Goal: Information Seeking & Learning: Learn about a topic

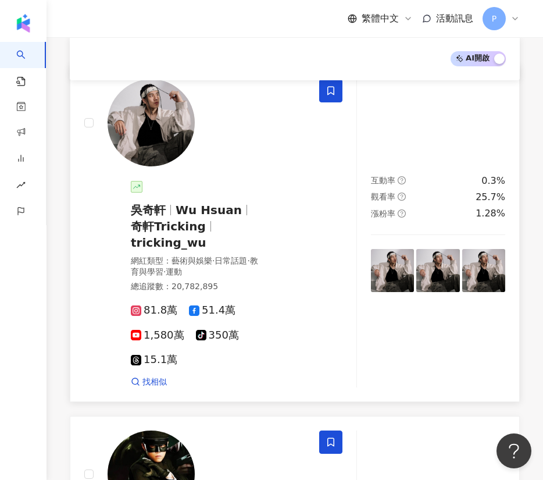
scroll to position [174, 0]
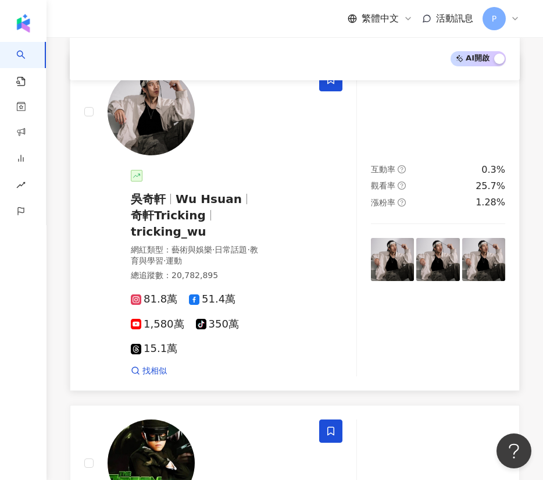
click at [172, 155] on img at bounding box center [151, 111] width 87 height 87
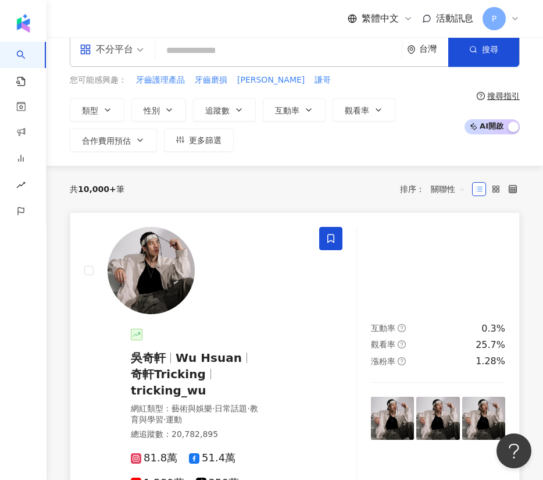
scroll to position [0, 0]
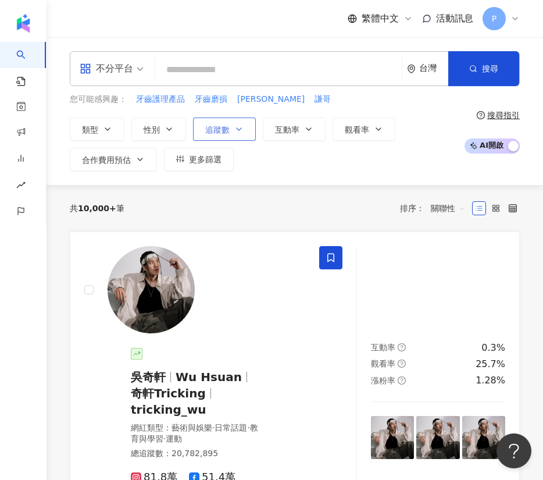
click at [223, 127] on span "追蹤數" at bounding box center [217, 129] width 24 height 9
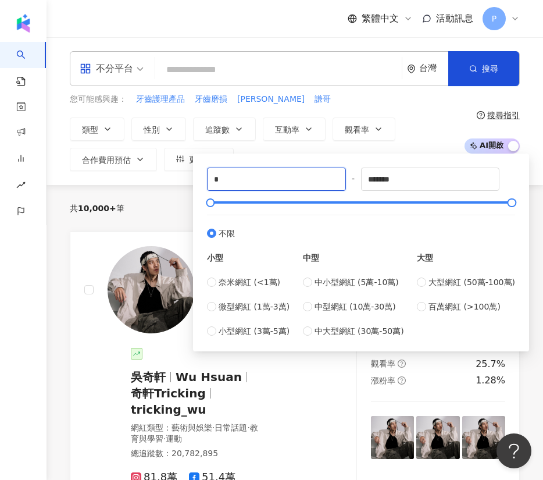
drag, startPoint x: 182, startPoint y: 180, endPoint x: 166, endPoint y: 179, distance: 16.3
click at [166, 180] on div "不分平台 台灣 搜尋 您可能感興趣： 牙齒護理產品 牙齒磨損 雲安 謙哥 類型 性別 追蹤數 互動率 觀看率 合作費用預估 更多篩選 * - ******* …" at bounding box center [295, 111] width 497 height 148
type input "**"
type input "******"
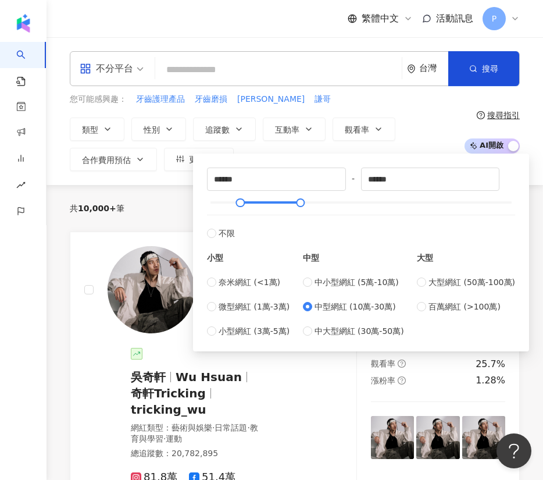
click at [443, 126] on div "類型 性別 追蹤數 互動率 觀看率 合作費用預估 更多篩選 ****** - ****** 不限 小型 奈米網紅 (<1萬) 微型網紅 (1萬-3萬) 小型網…" at bounding box center [264, 143] width 388 height 53
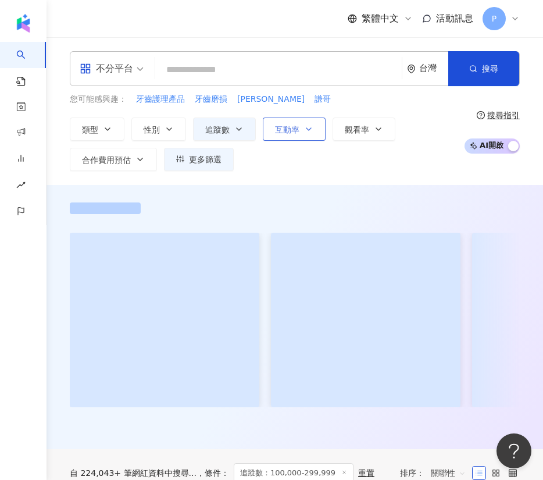
click at [314, 128] on button "互動率" at bounding box center [294, 128] width 63 height 23
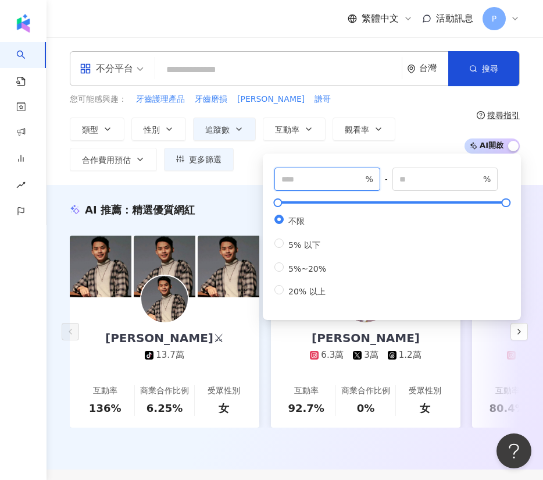
click at [315, 181] on input "number" at bounding box center [321, 179] width 81 height 13
type input "*"
drag, startPoint x: 358, startPoint y: 101, endPoint x: 333, endPoint y: 110, distance: 27.4
click at [359, 100] on div "您可能感興趣： 牙齒護理產品 牙齒磨損 雲安 謙哥" at bounding box center [264, 99] width 388 height 13
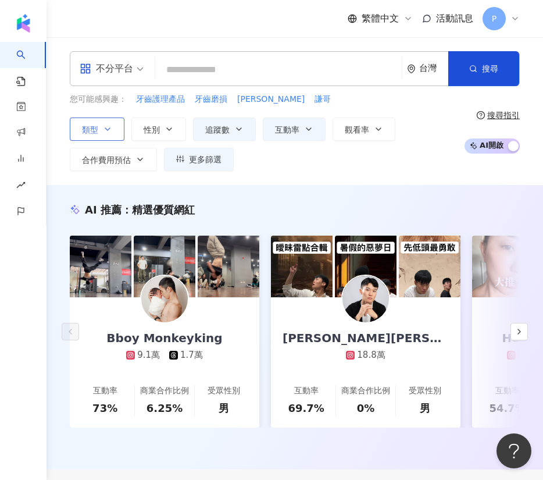
click at [106, 125] on icon "button" at bounding box center [107, 128] width 9 height 9
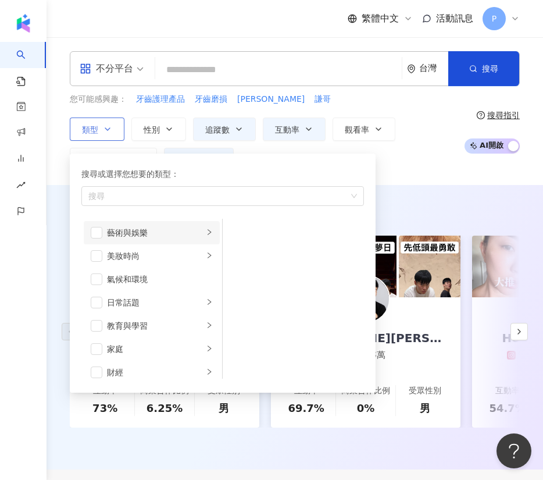
click at [144, 230] on div "藝術與娛樂" at bounding box center [155, 232] width 97 height 13
click at [96, 233] on span "button" at bounding box center [97, 233] width 12 height 12
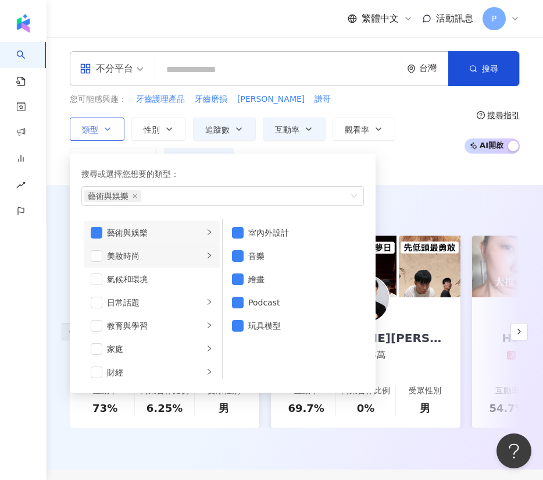
drag, startPoint x: 96, startPoint y: 254, endPoint x: 109, endPoint y: 259, distance: 14.1
click at [97, 255] on span "button" at bounding box center [97, 256] width 12 height 12
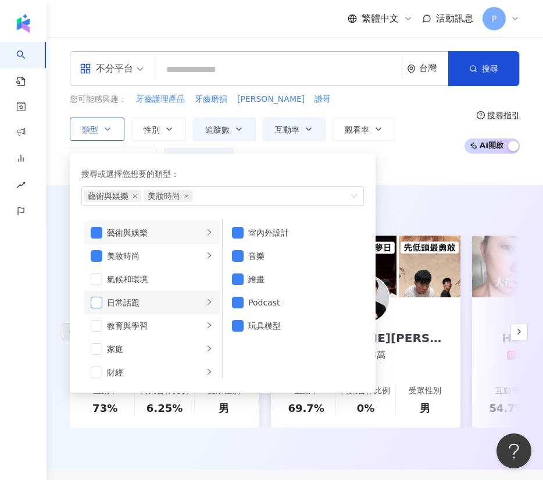
click at [98, 303] on span "button" at bounding box center [97, 303] width 12 height 12
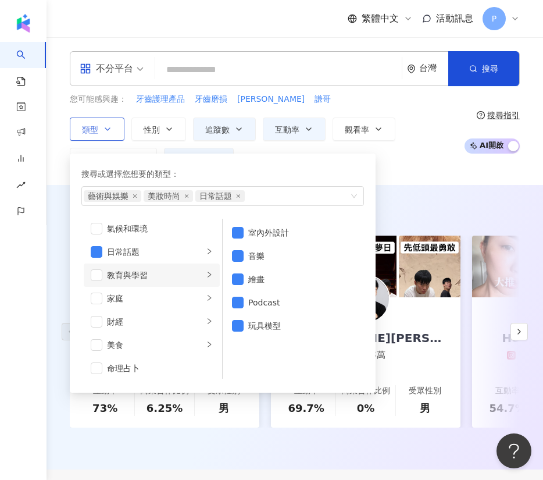
scroll to position [87, 0]
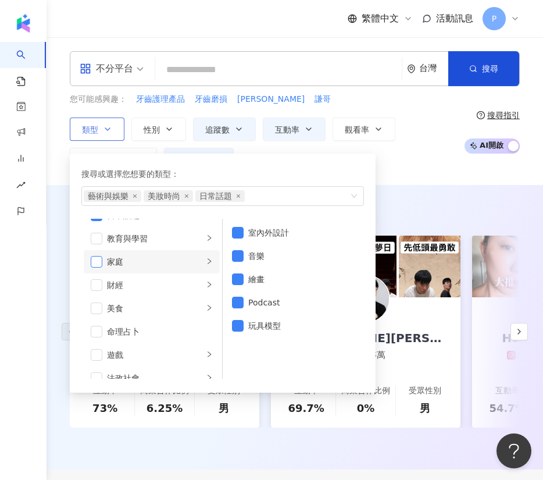
click at [98, 258] on span "button" at bounding box center [97, 262] width 12 height 12
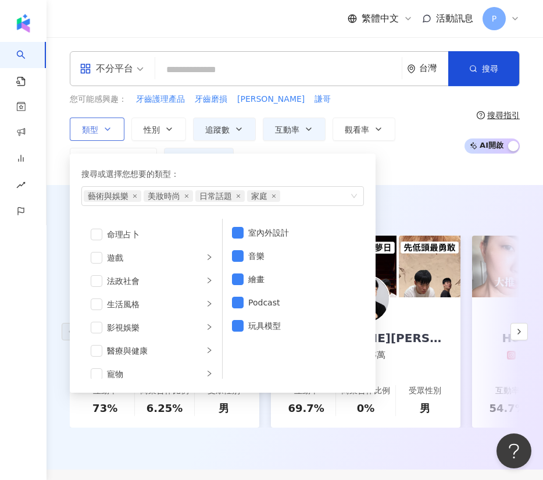
scroll to position [174, 0]
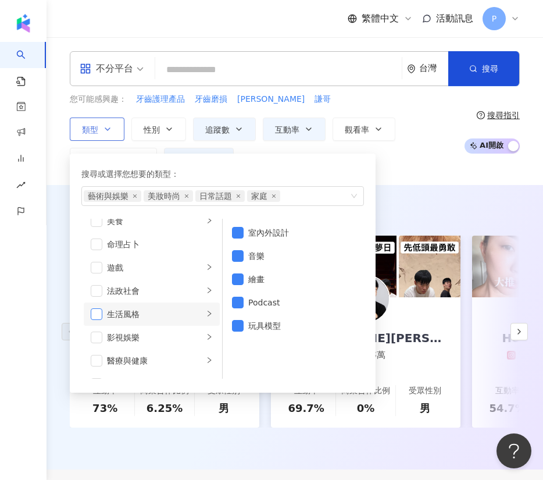
click at [99, 309] on span "button" at bounding box center [97, 314] width 12 height 12
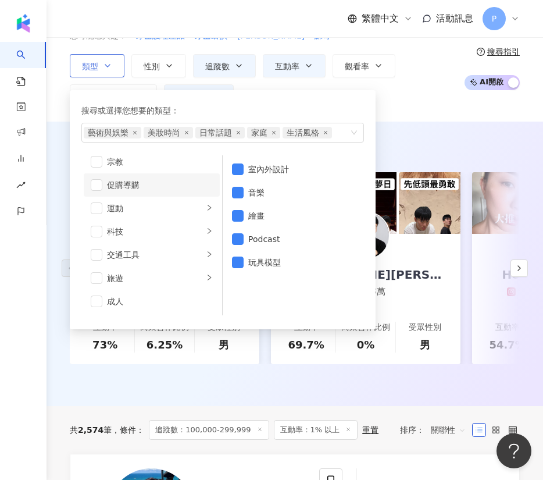
scroll to position [87, 0]
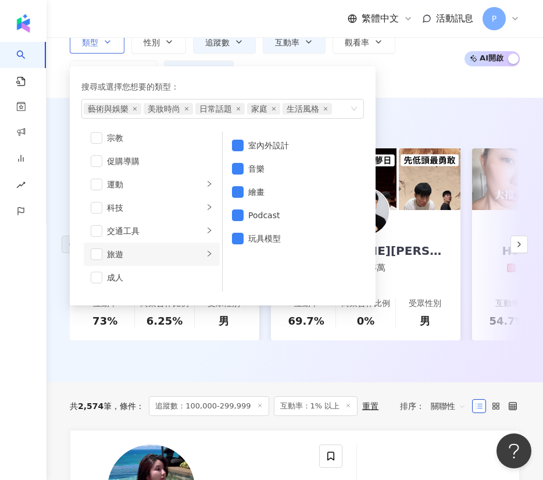
click at [146, 252] on div "旅遊" at bounding box center [155, 254] width 97 height 13
click at [97, 252] on span "button" at bounding box center [97, 254] width 12 height 12
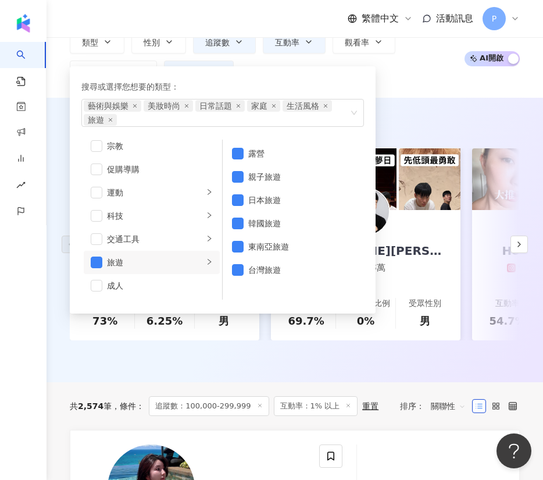
click at [430, 109] on div "AI 推薦 ： 精選優質網紅 Bboy Monkeyking 9.1萬 1.7萬 互動率 73% 商業合作比例 6.25% 受眾性別 男 王惟漢Kevin 1…" at bounding box center [295, 240] width 497 height 284
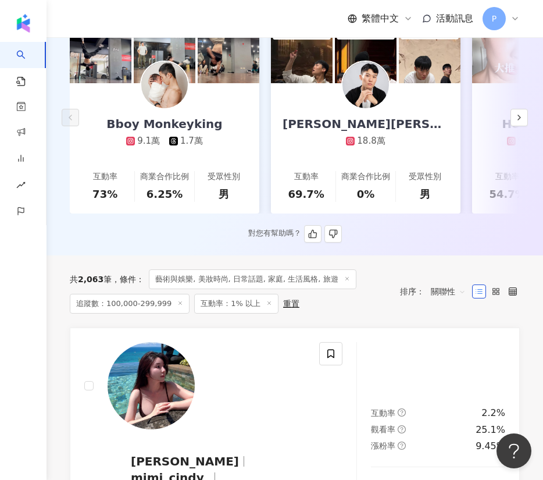
scroll to position [174, 0]
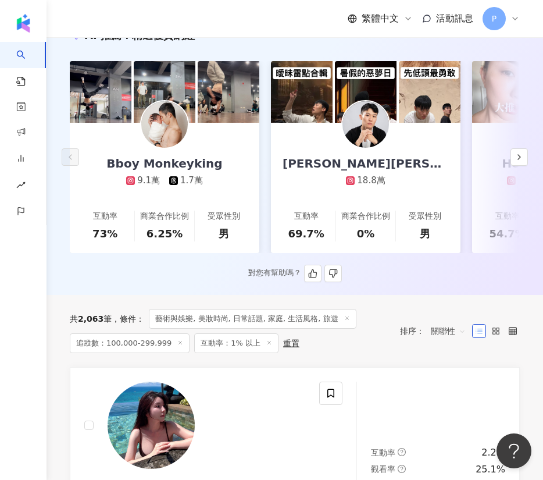
click at [203, 266] on div "對您有幫助嗎？" at bounding box center [295, 273] width 450 height 17
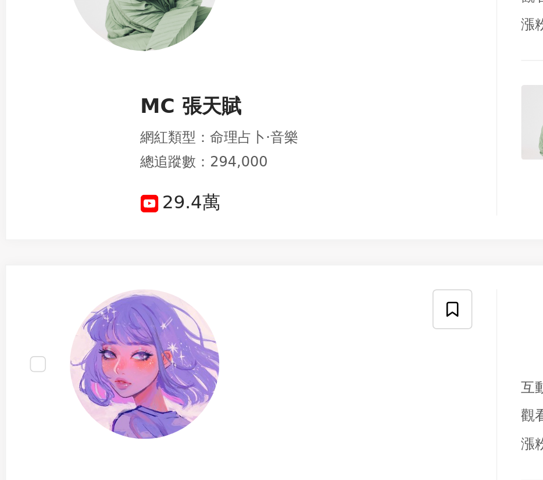
scroll to position [1029, 0]
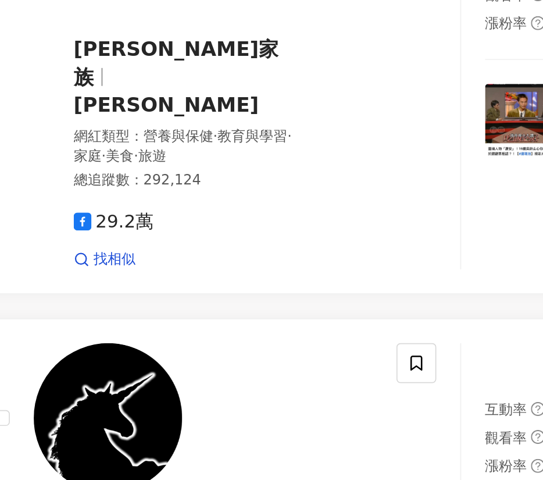
scroll to position [1538, 0]
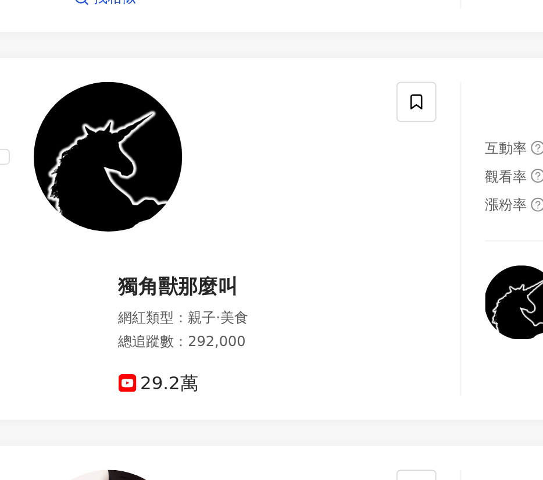
scroll to position [1742, 0]
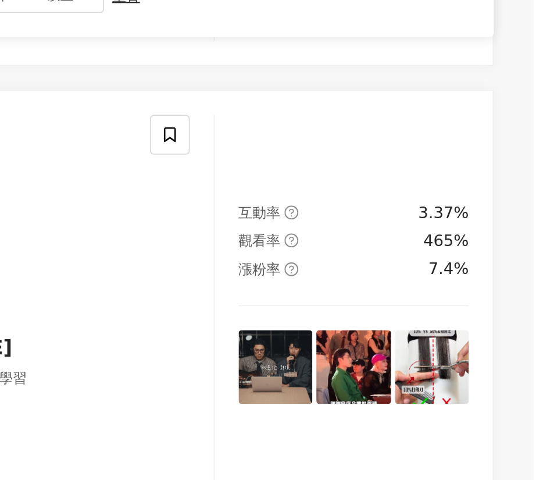
scroll to position [2251, 0]
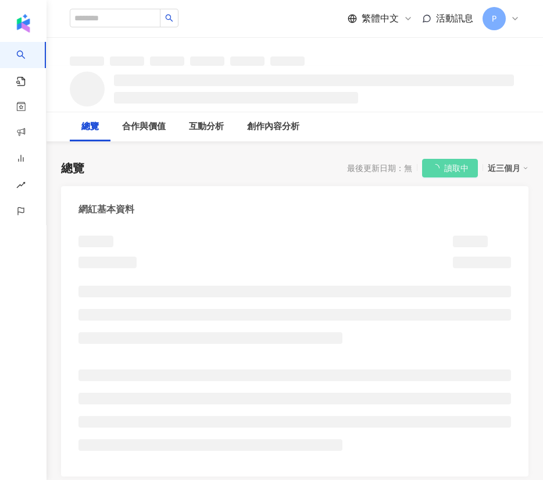
click at [379, 52] on div at bounding box center [295, 52] width 497 height 28
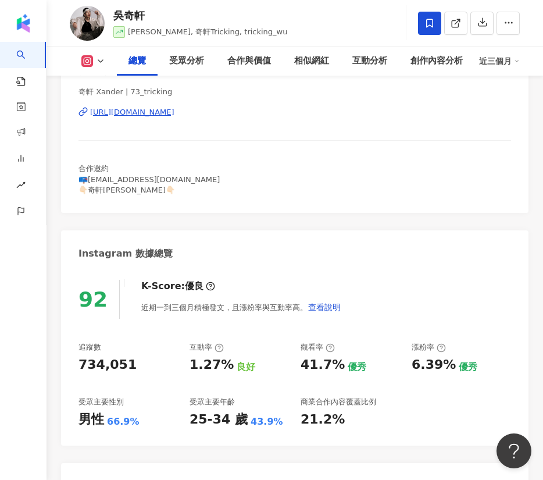
click at [170, 110] on div "https://www.instagram.com/73_tricking/" at bounding box center [132, 112] width 84 height 10
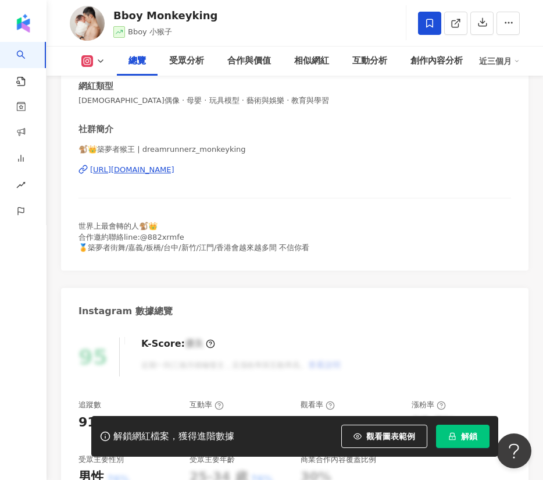
scroll to position [174, 0]
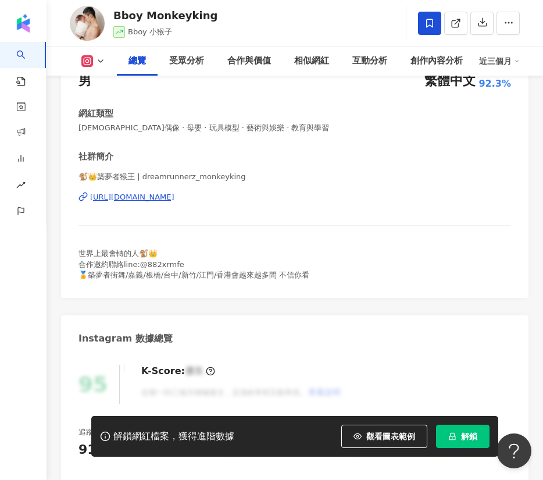
click at [174, 201] on div "https://www.instagram.com/dreamrunnerz_monkeyking/" at bounding box center [132, 197] width 84 height 10
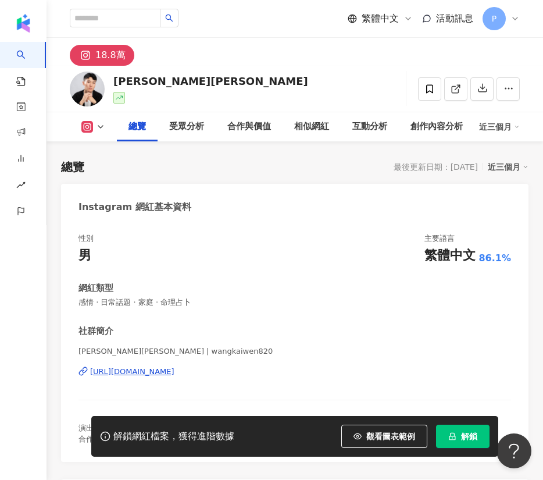
click at [174, 366] on div "https://www.instagram.com/wangkaiwen820/" at bounding box center [132, 371] width 84 height 10
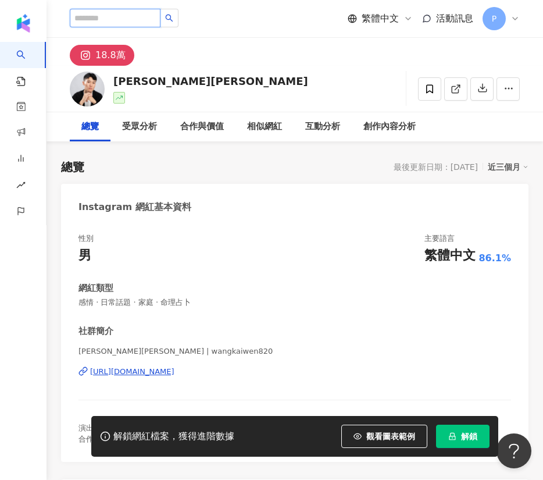
click at [159, 12] on input "search" at bounding box center [115, 18] width 91 height 19
paste input "*********"
type input "*********"
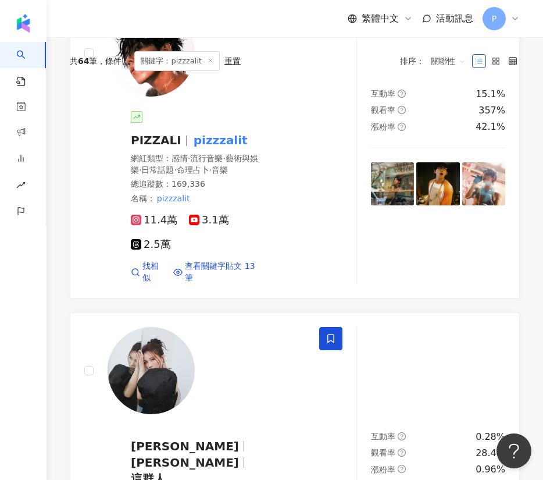
scroll to position [523, 0]
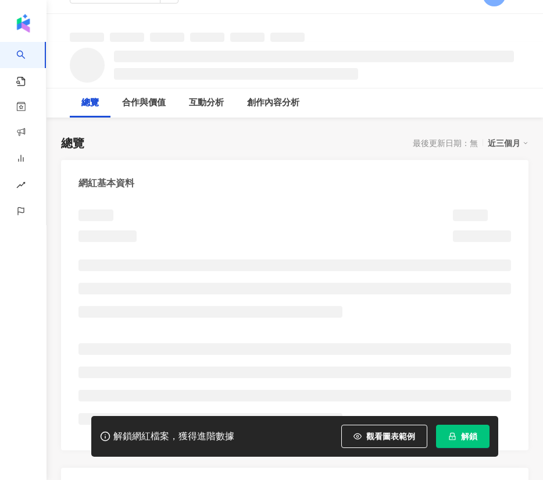
scroll to position [262, 0]
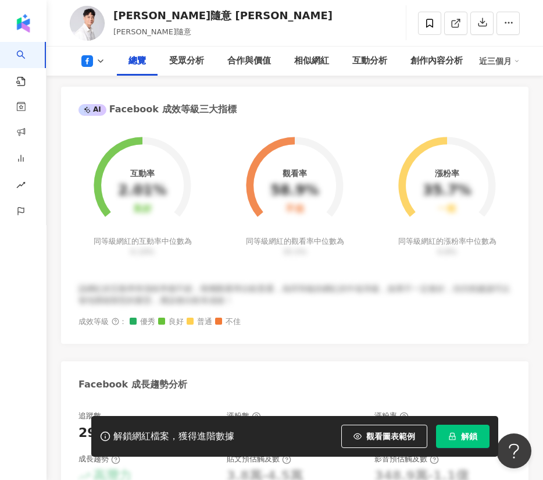
scroll to position [610, 0]
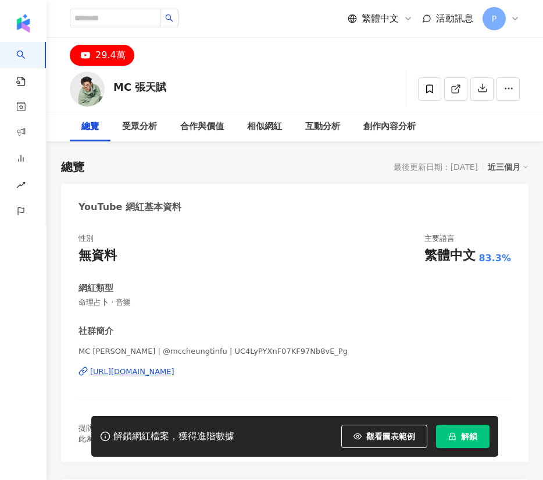
click at [409, 282] on div "網紅類型" at bounding box center [294, 288] width 433 height 12
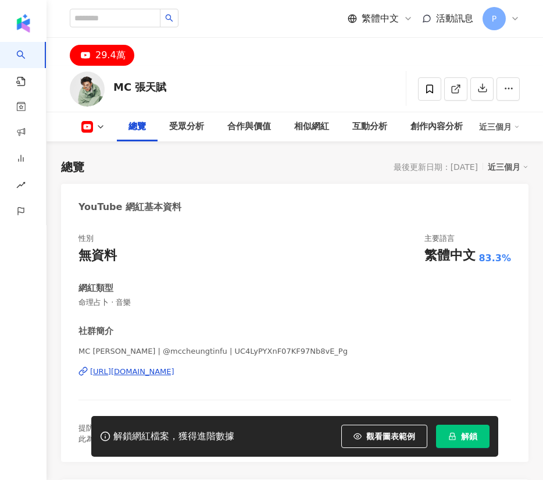
scroll to position [262, 0]
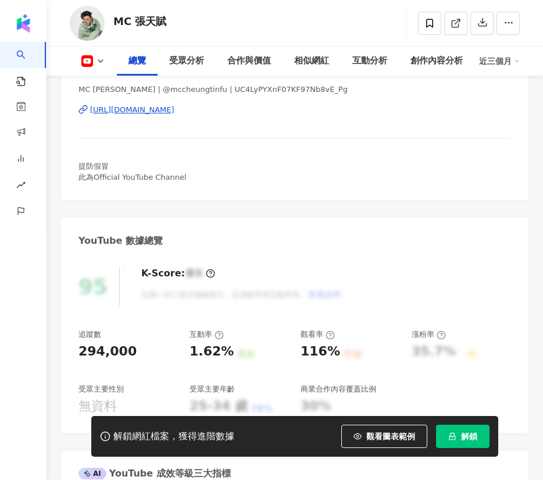
click at [145, 110] on div "[URL][DOMAIN_NAME]" at bounding box center [132, 110] width 84 height 10
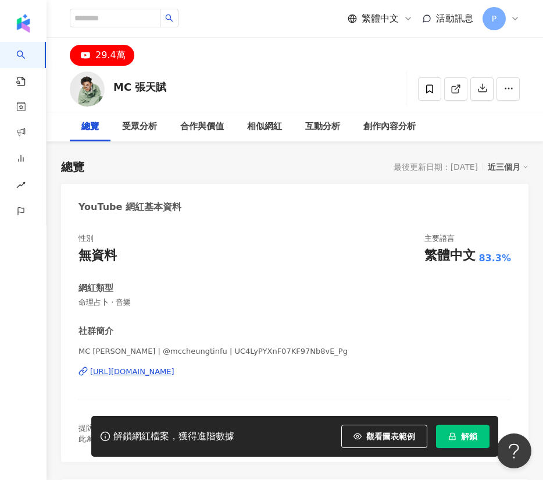
scroll to position [0, 0]
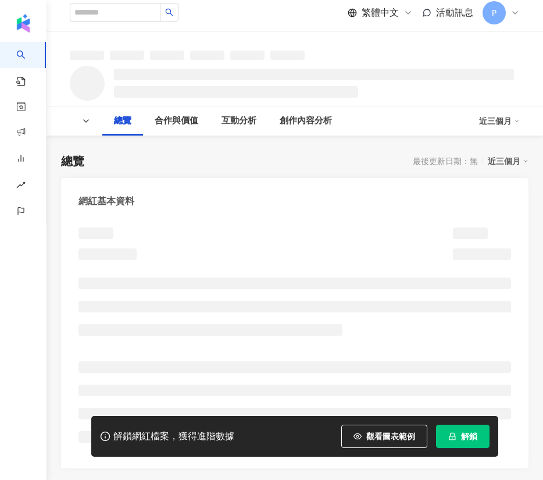
scroll to position [262, 0]
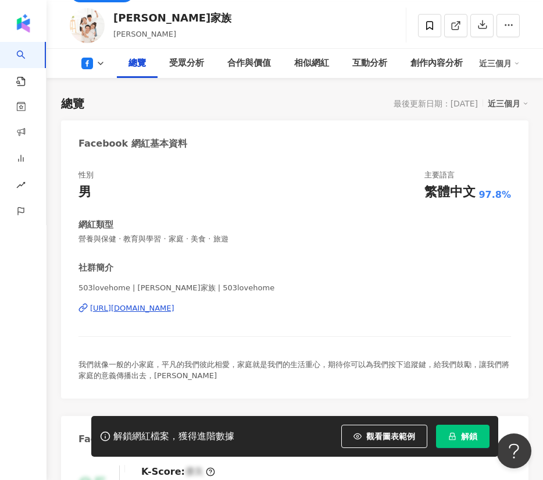
scroll to position [87, 0]
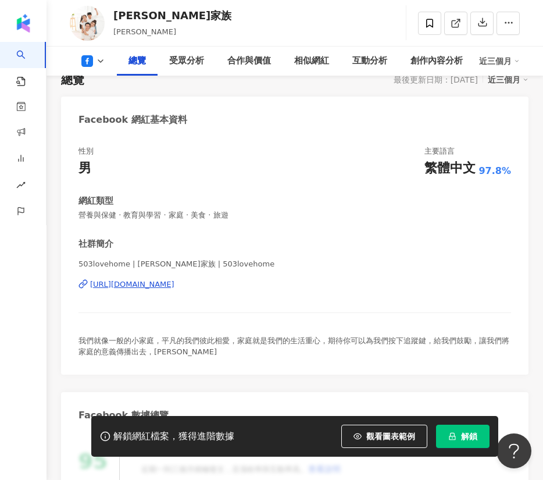
click at [161, 281] on div "https://www.facebook.com/142151109262217" at bounding box center [132, 284] width 84 height 10
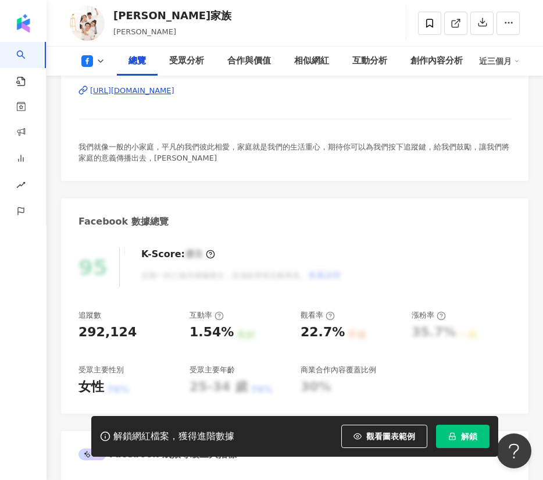
scroll to position [349, 0]
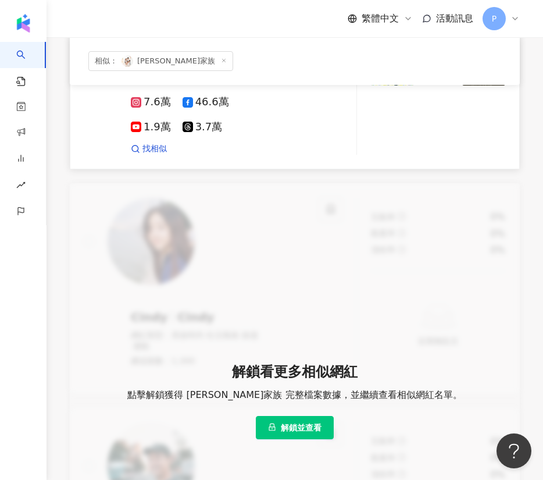
scroll to position [349, 0]
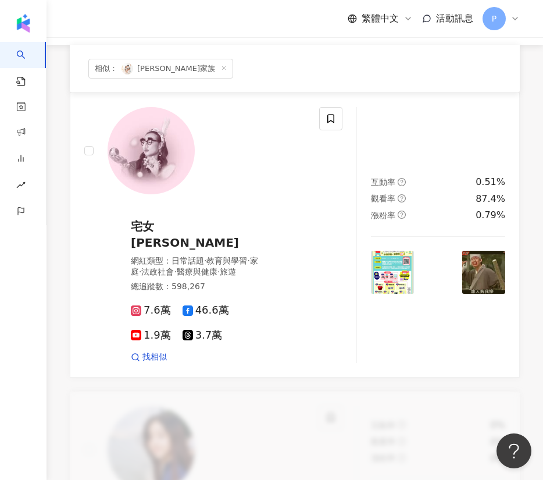
scroll to position [136, 0]
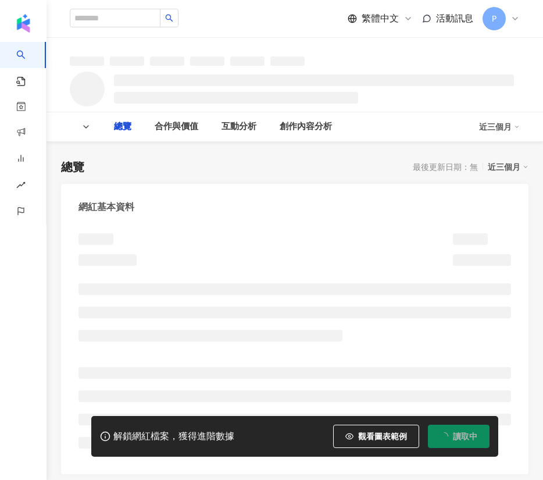
click at [359, 49] on div at bounding box center [295, 52] width 497 height 28
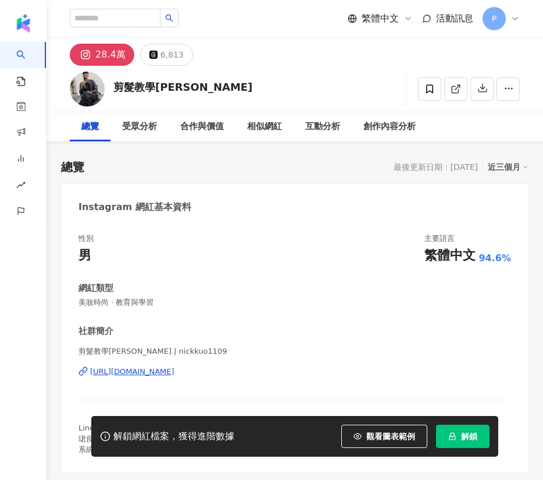
click at [359, 49] on div "28.4萬 6,813" at bounding box center [295, 52] width 497 height 28
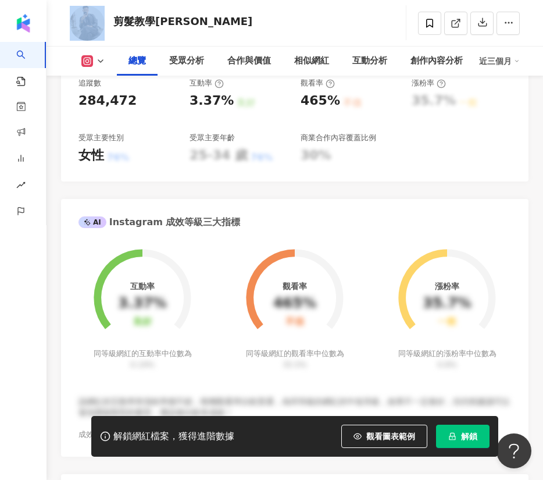
scroll to position [87, 0]
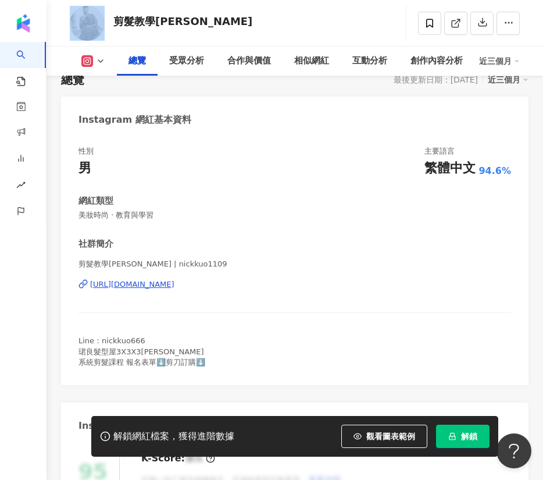
click at [163, 285] on div "https://www.instagram.com/nickkuo1109/" at bounding box center [132, 284] width 84 height 10
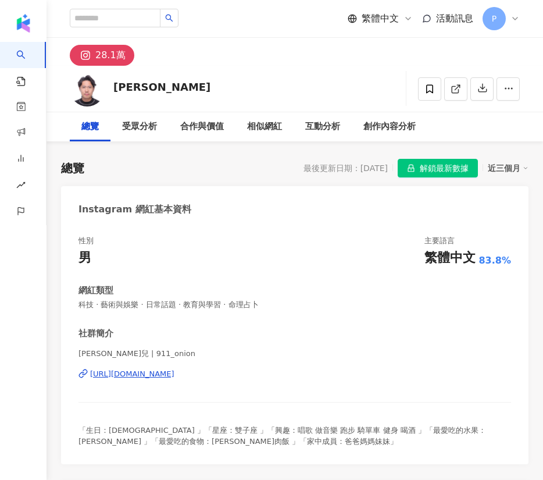
click at [174, 376] on div "[URL][DOMAIN_NAME]" at bounding box center [132, 374] width 84 height 10
drag, startPoint x: 115, startPoint y: 87, endPoint x: 147, endPoint y: 83, distance: 32.2
click at [147, 83] on div "[PERSON_NAME]兒 追蹤數 281,308 互動率 2.83% 觀看率 77.9%" at bounding box center [295, 89] width 497 height 46
copy div "[PERSON_NAME]"
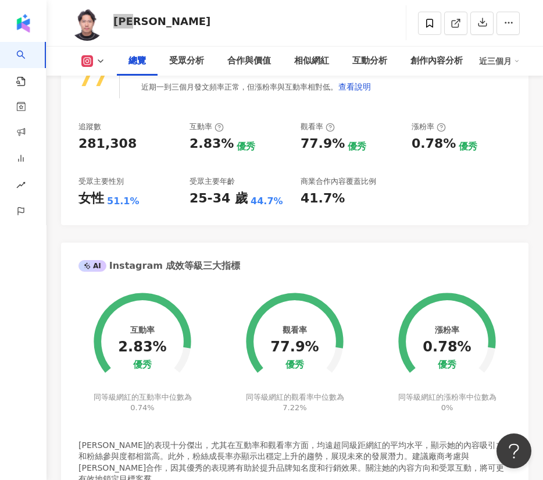
scroll to position [436, 0]
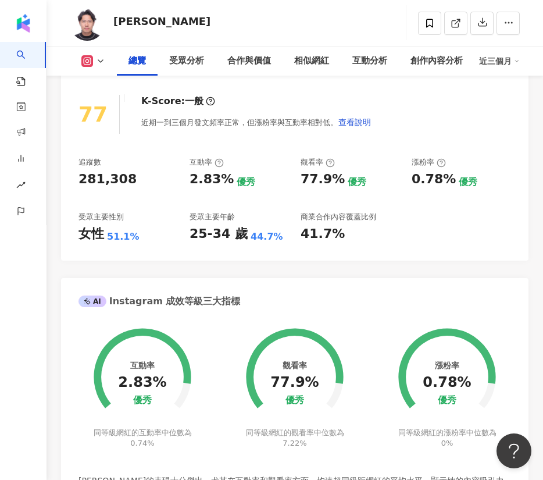
click at [465, 107] on div "77 K-Score : 一般 近期一到三個月發文頻率正常，但漲粉率與互動率相對低。 查看說明" at bounding box center [294, 114] width 433 height 39
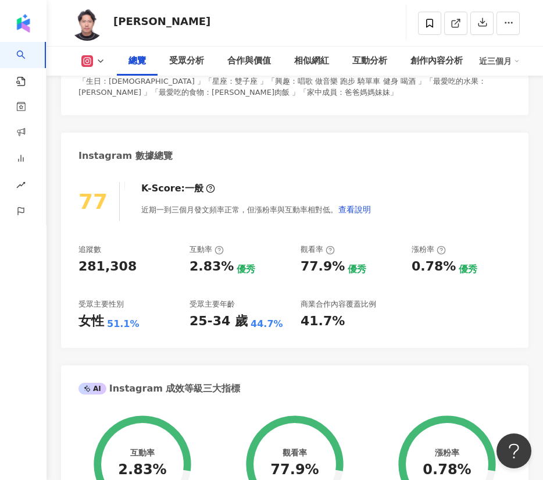
scroll to position [262, 0]
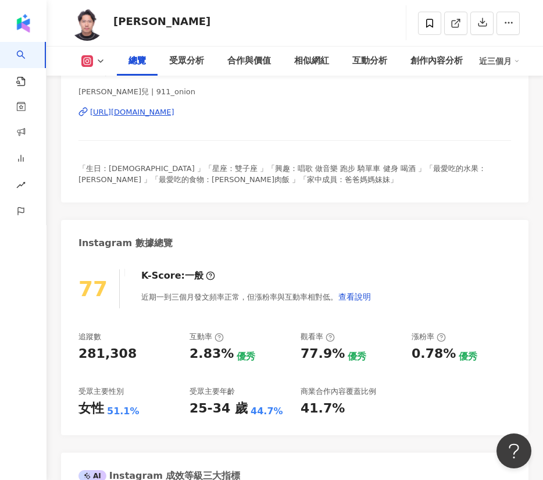
click at [255, 198] on div "性別 男 主要語言 繁體中文 83.8% 網紅類型 科技 · 藝術與娛樂 · 日常話題 · 教育與學習 · 命理占卜 社群簡介 [PERSON_NAME]兒 …" at bounding box center [294, 82] width 467 height 240
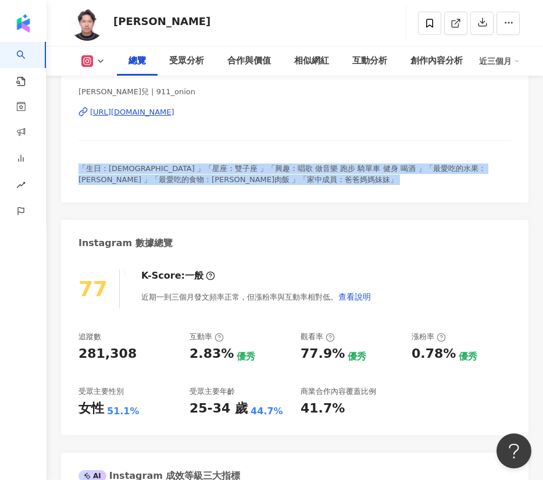
click at [255, 198] on div "性別 男 主要語言 繁體中文 83.8% 網紅類型 科技 · 藝術與娛樂 · 日常話題 · 教育與學習 · 命理占卜 社群簡介 [PERSON_NAME]兒 …" at bounding box center [294, 82] width 467 height 240
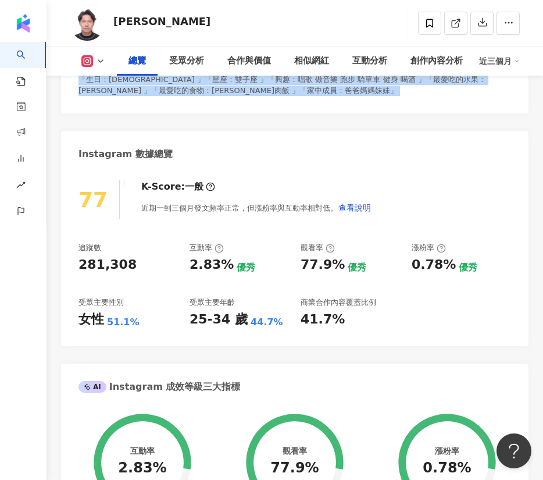
scroll to position [436, 0]
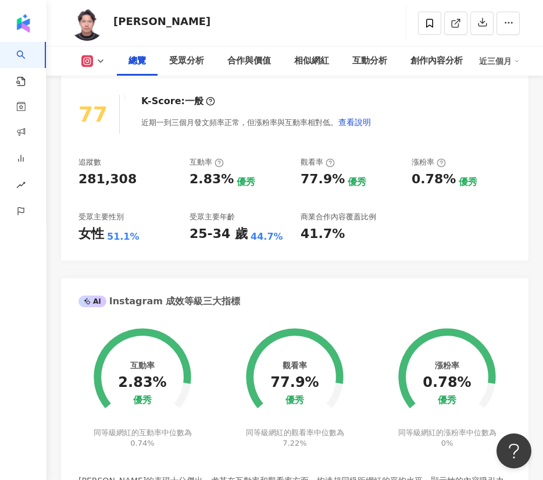
click at [383, 291] on div "AI Instagram 成效等級三大指標" at bounding box center [294, 297] width 467 height 38
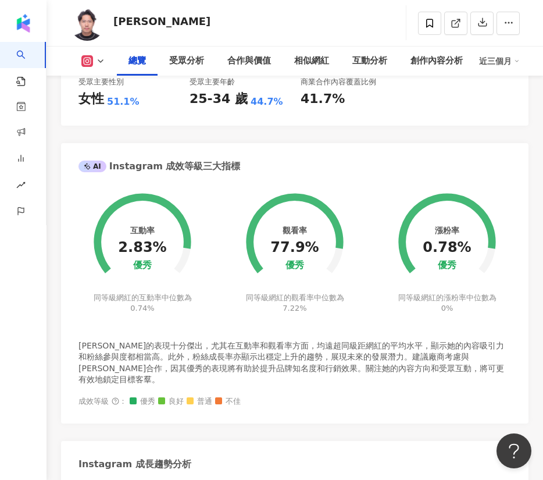
scroll to position [610, 0]
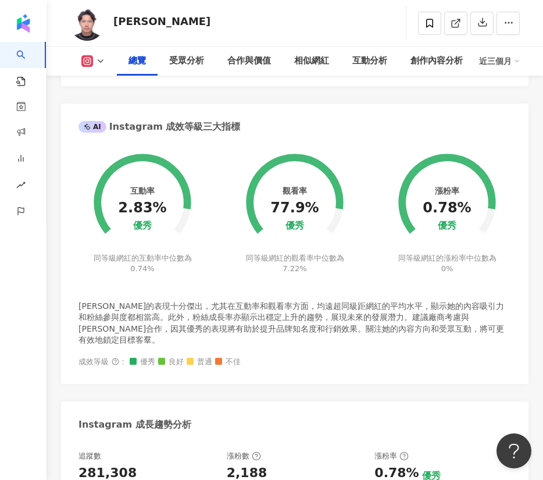
click at [254, 322] on div "陳蔥兒的表現十分傑出，尤其在互動率和觀看率方面，均遠超同級距網紅的平均水平，顯示她的內容吸引力和粉絲參與度都相當高。此外，粉絲成長率亦顯示出穩定上升的趨勢，展…" at bounding box center [294, 323] width 433 height 45
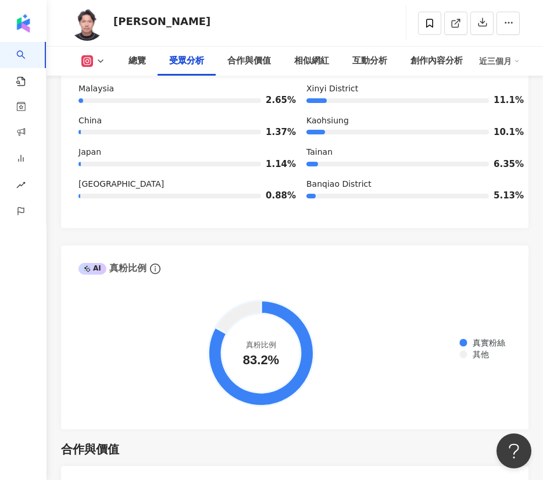
scroll to position [2093, 0]
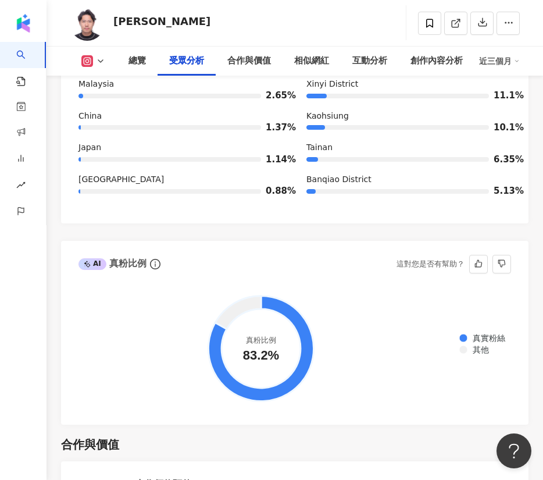
click at [234, 244] on div "AI 真粉比例 這對您是否有幫助？" at bounding box center [294, 260] width 467 height 38
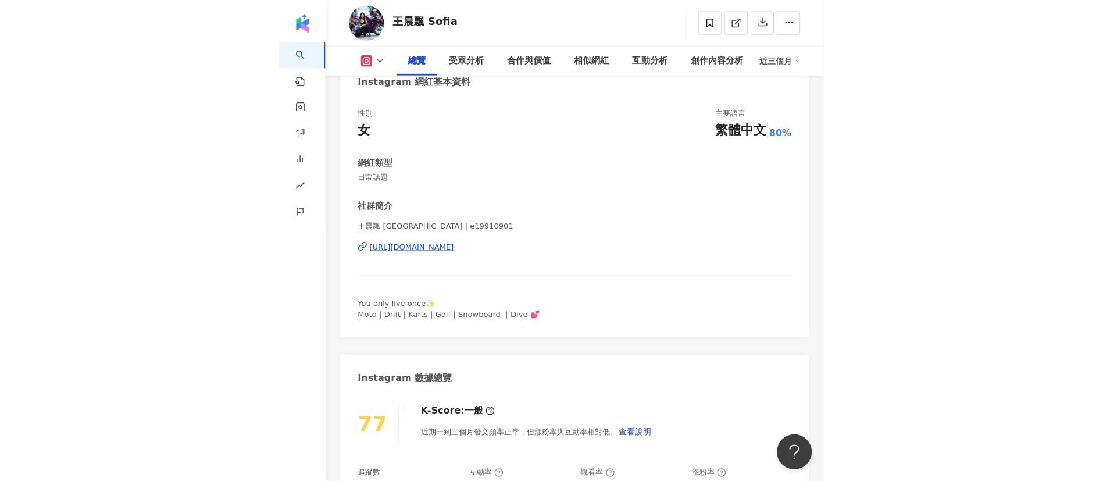
scroll to position [87, 0]
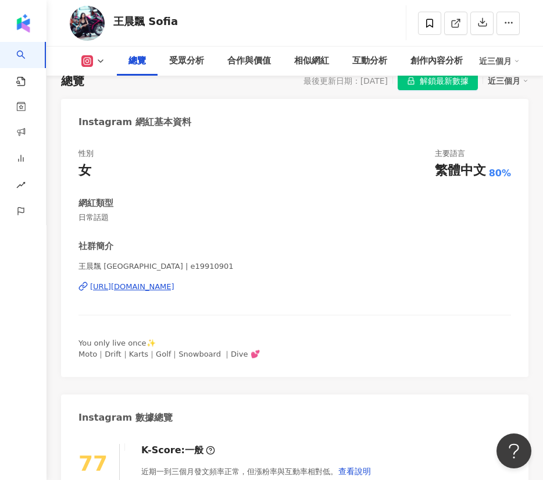
click at [165, 286] on div "[URL][DOMAIN_NAME]" at bounding box center [132, 286] width 84 height 10
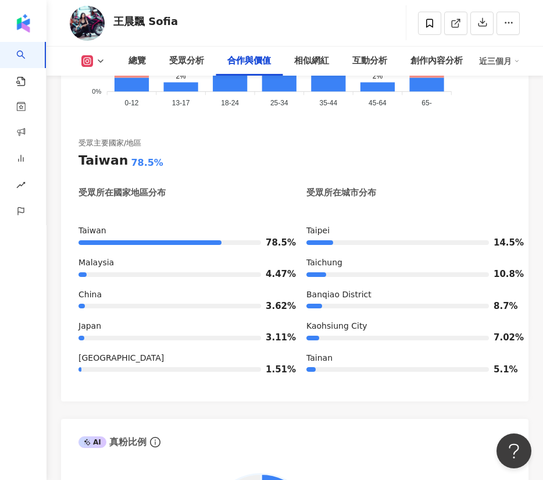
scroll to position [1047, 0]
